Goal: Task Accomplishment & Management: Use online tool/utility

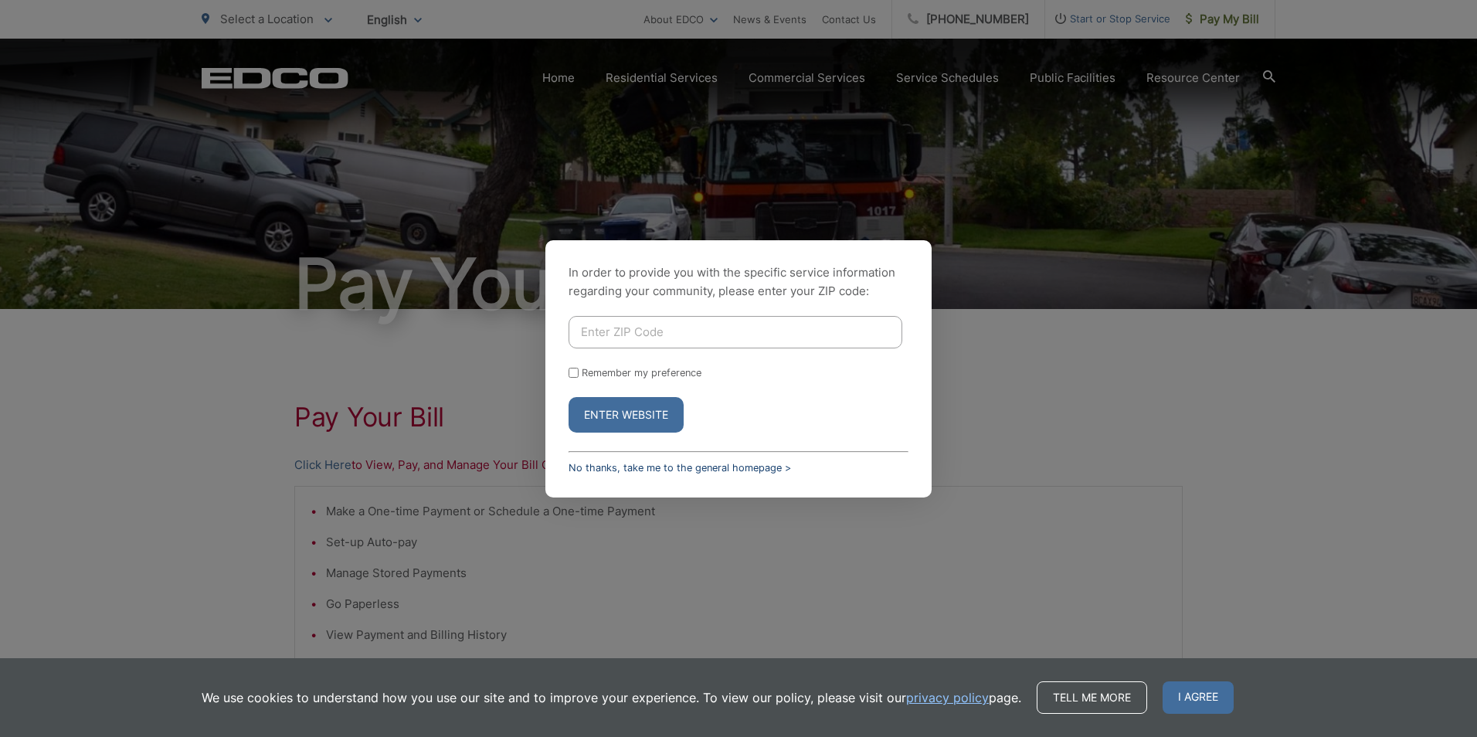
click at [625, 472] on link "No thanks, take me to the general homepage >" at bounding box center [680, 468] width 222 height 12
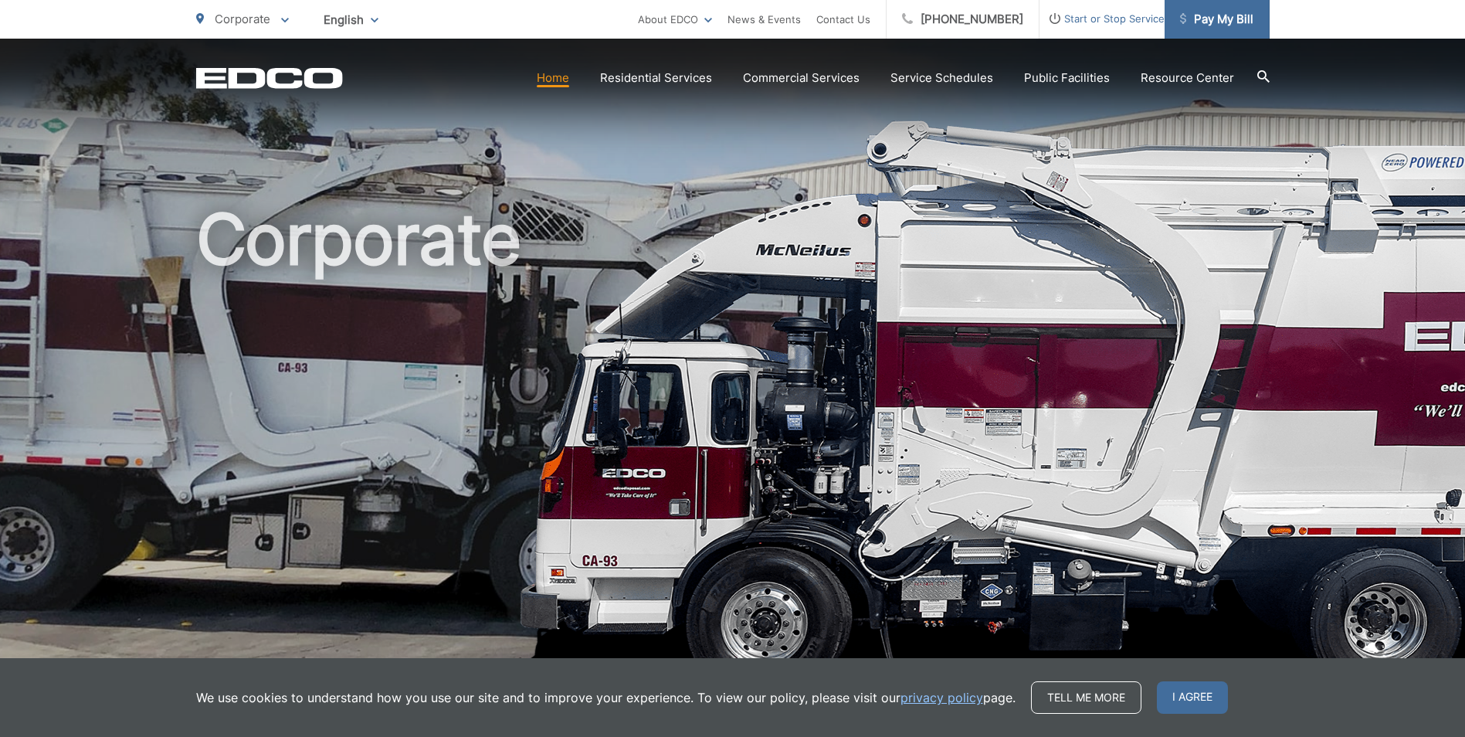
click at [1226, 19] on span "Pay My Bill" at bounding box center [1216, 19] width 73 height 19
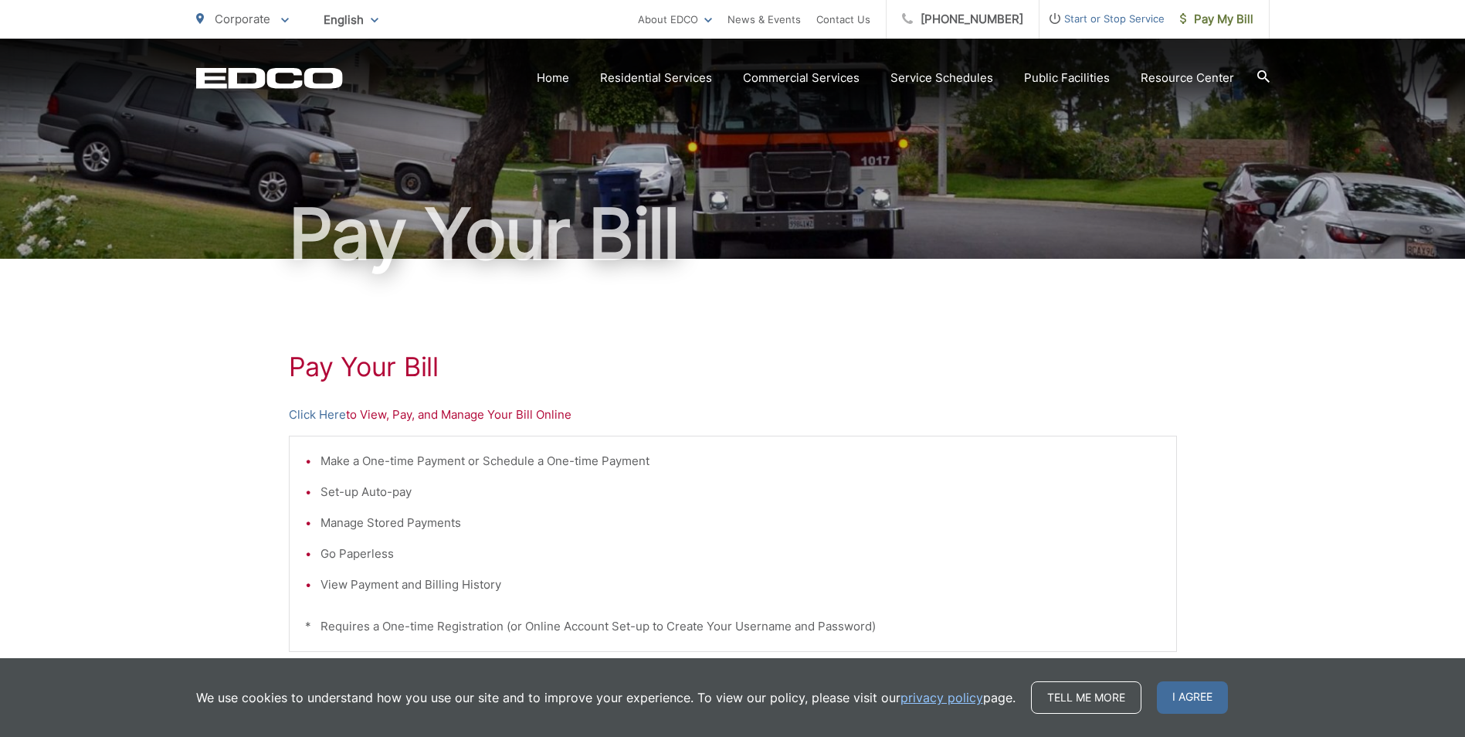
scroll to position [77, 0]
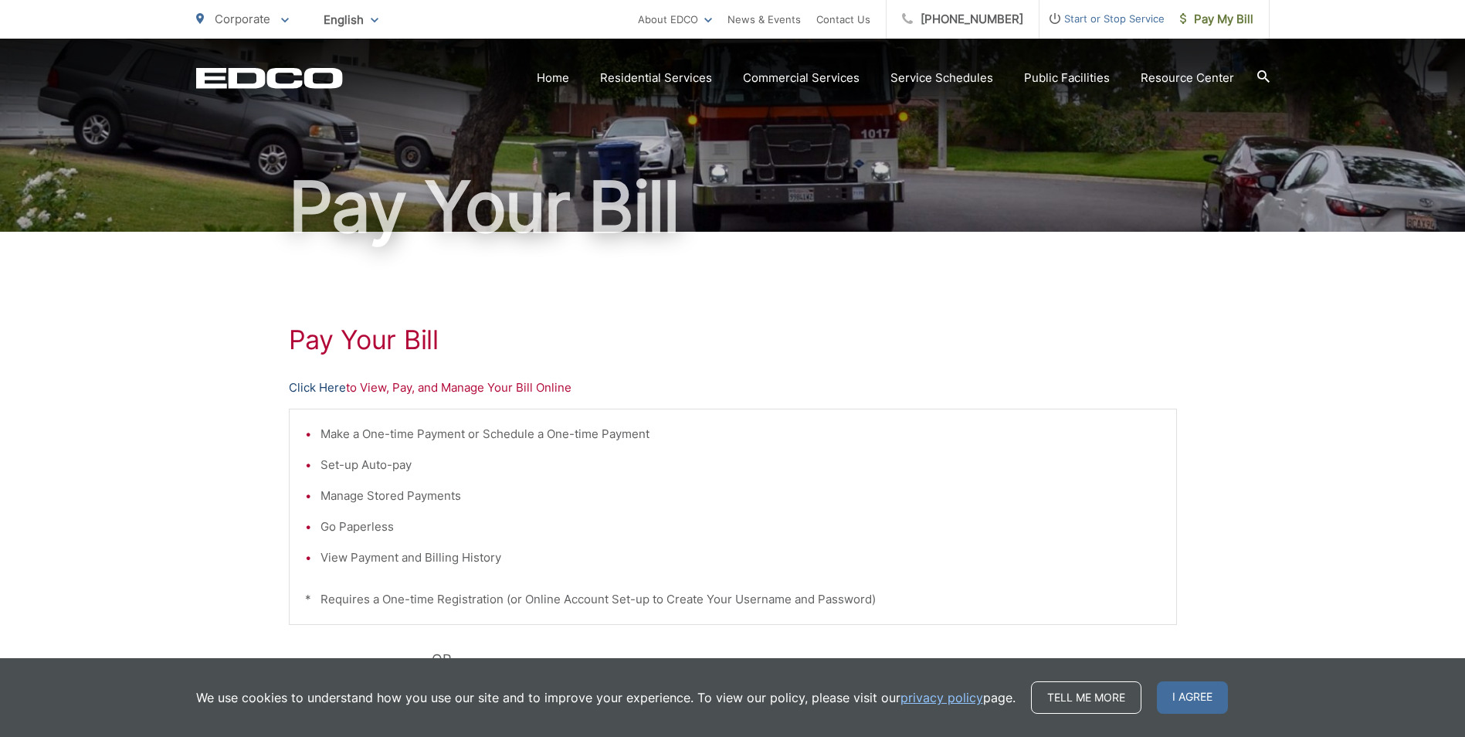
click at [318, 389] on link "Click Here" at bounding box center [317, 388] width 57 height 19
